Goal: Task Accomplishment & Management: Manage account settings

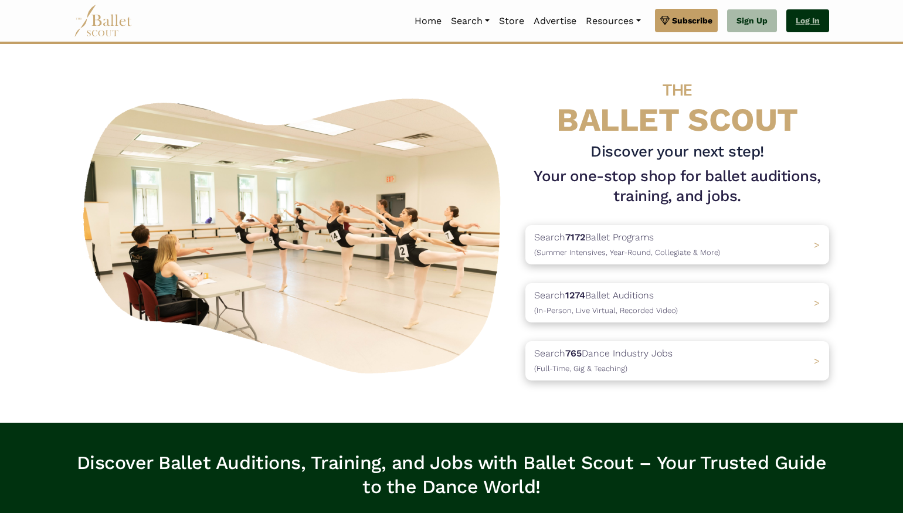
click at [804, 22] on link "Log In" at bounding box center [807, 20] width 43 height 23
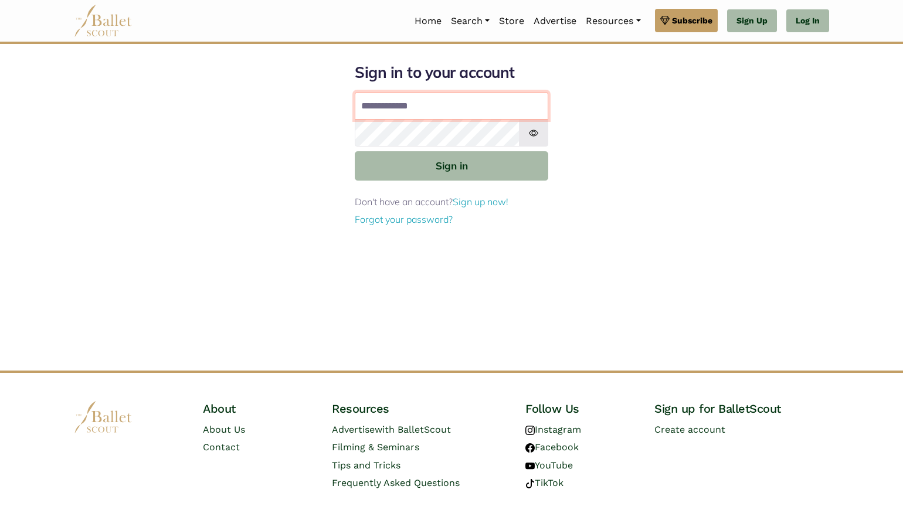
type input "**********"
click at [451, 165] on button "Sign in" at bounding box center [451, 165] width 193 height 29
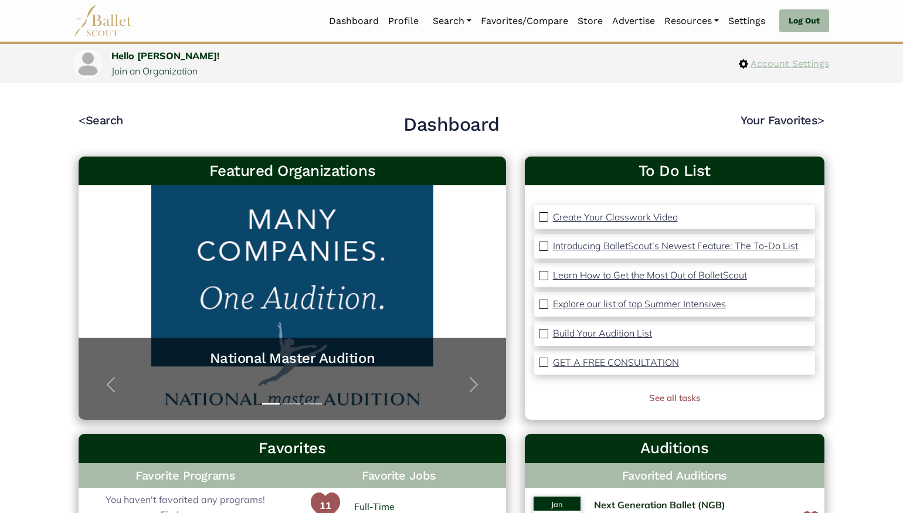
click at [787, 66] on span "Account Settings" at bounding box center [788, 63] width 81 height 15
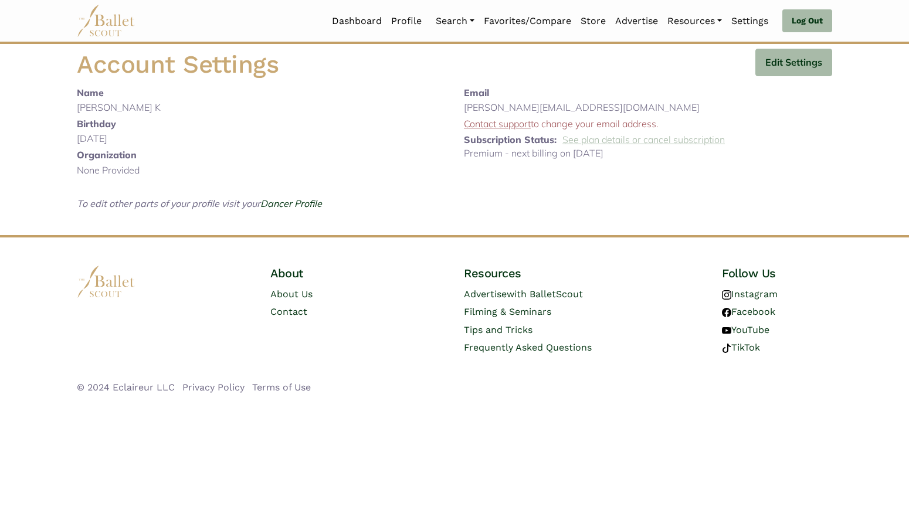
click at [583, 142] on link "See plan details or cancel subscription" at bounding box center [643, 140] width 162 height 12
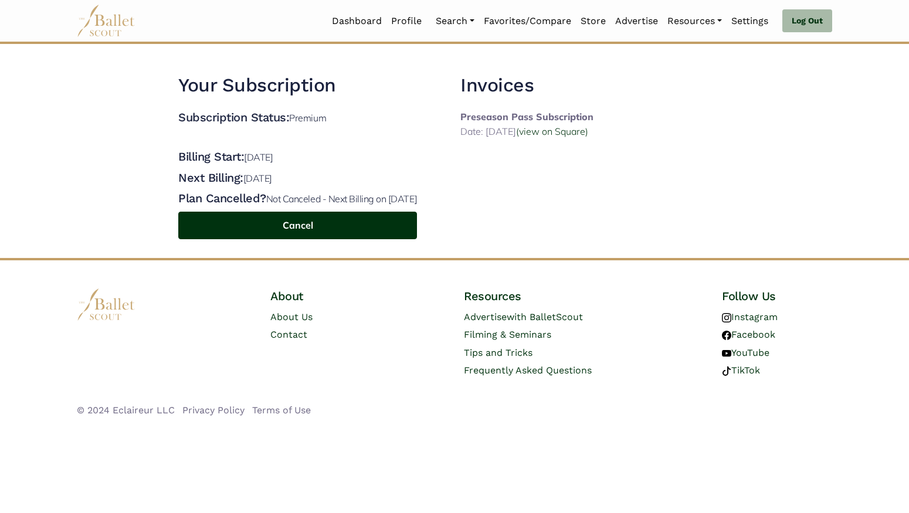
click at [360, 239] on button "Cancel" at bounding box center [297, 226] width 239 height 28
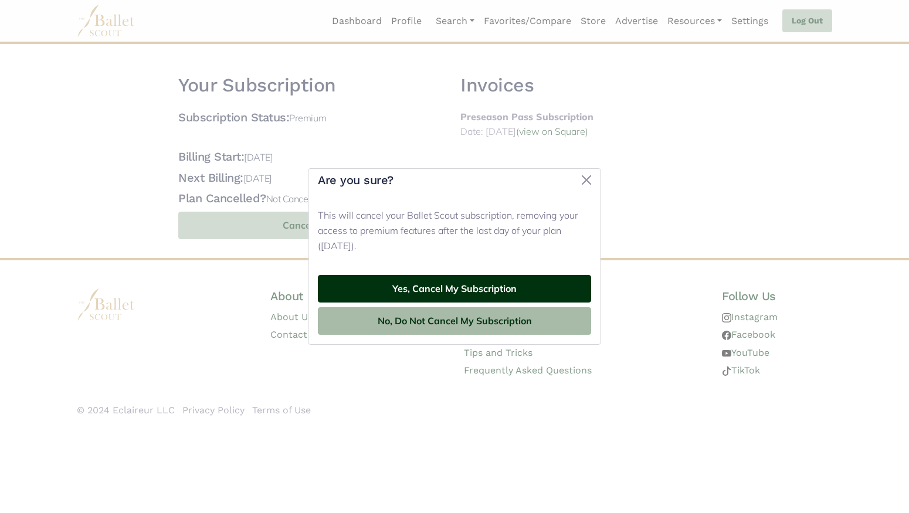
click at [426, 288] on button "Yes, Cancel My Subscription" at bounding box center [454, 289] width 273 height 28
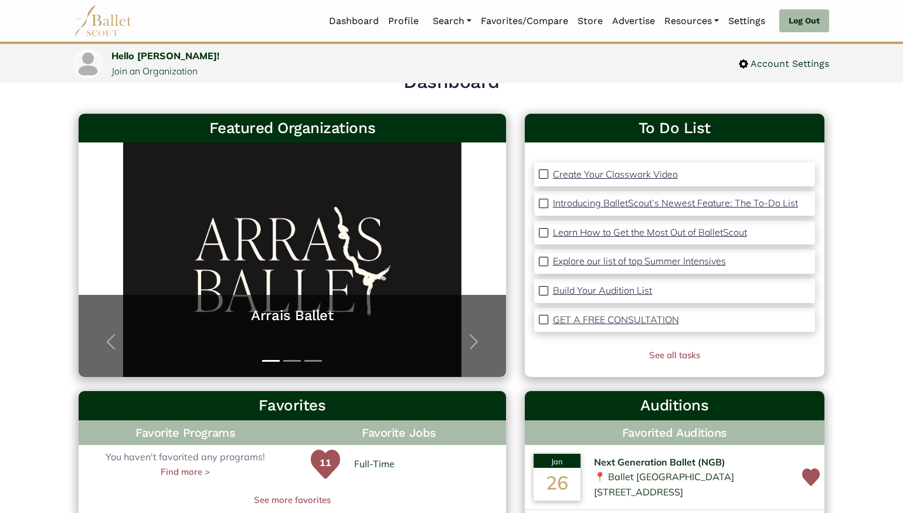
scroll to position [72, 0]
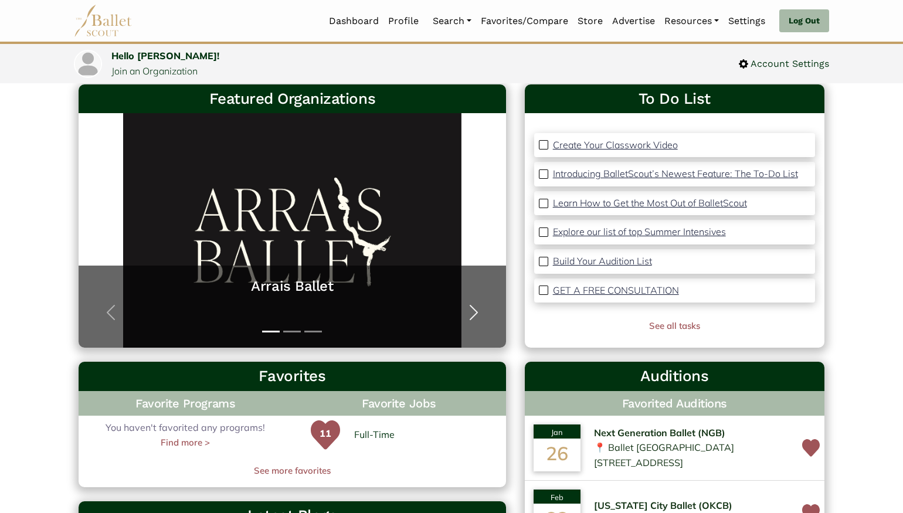
click at [467, 315] on span "button" at bounding box center [473, 312] width 19 height 19
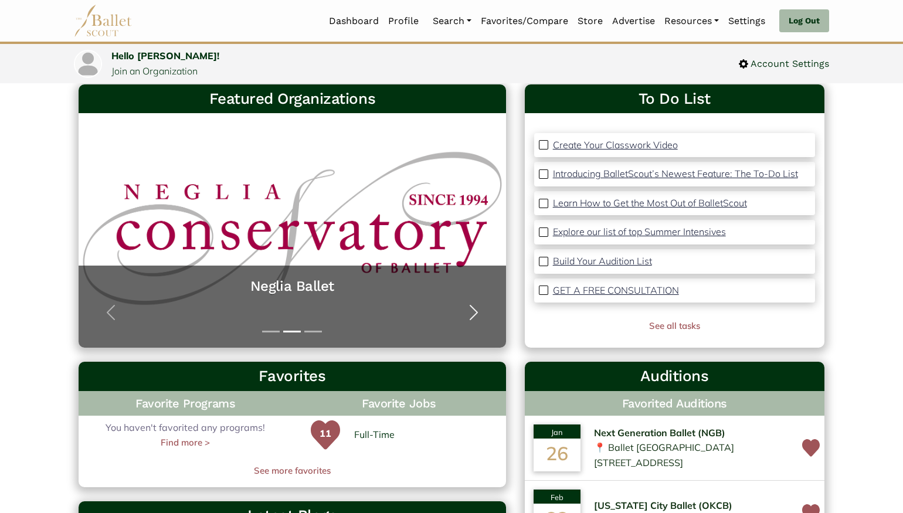
click at [467, 315] on span "button" at bounding box center [473, 312] width 19 height 19
